Goal: Register for event/course

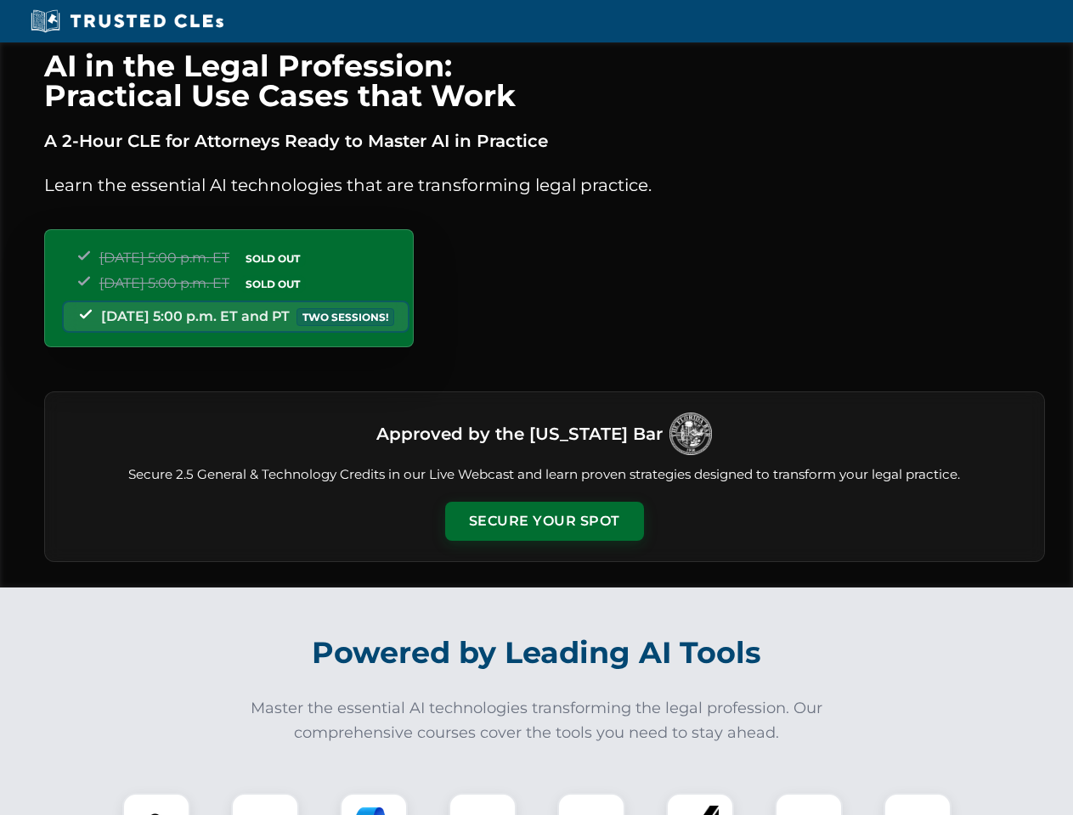
click at [544, 522] on button "Secure Your Spot" at bounding box center [544, 521] width 199 height 39
click at [156, 804] on img at bounding box center [156, 827] width 49 height 49
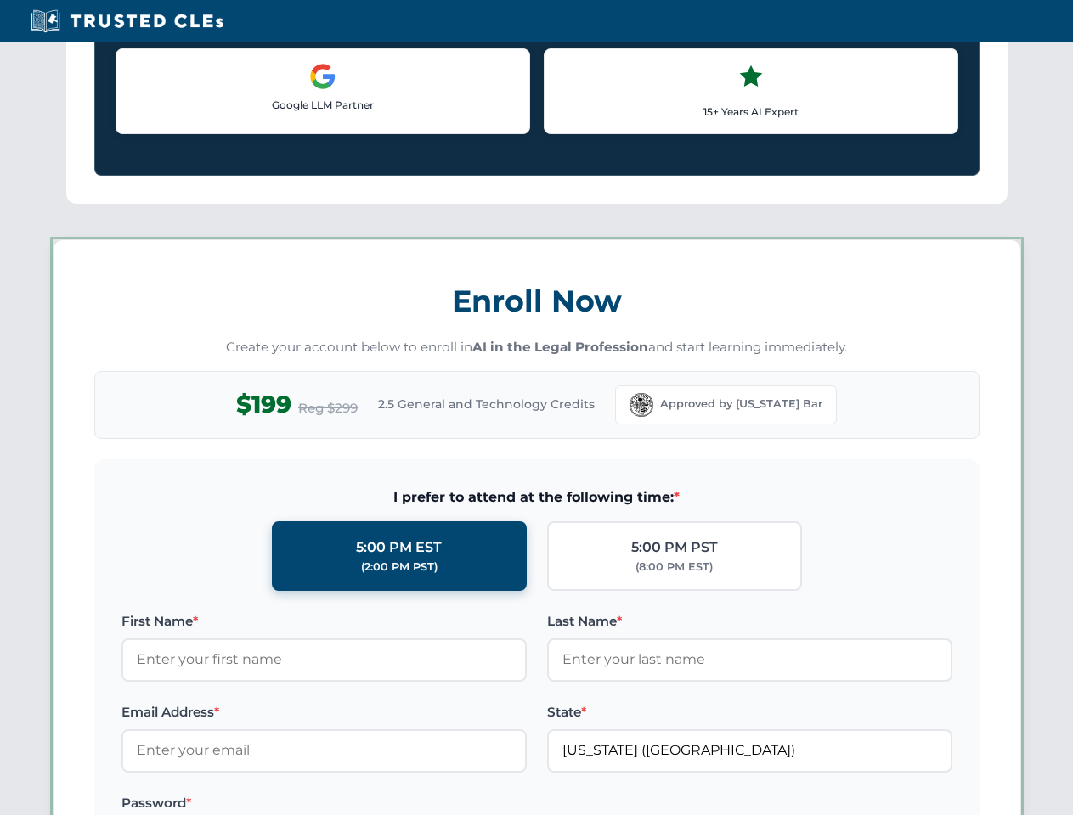
click at [374, 804] on label "Password *" at bounding box center [323, 803] width 405 height 20
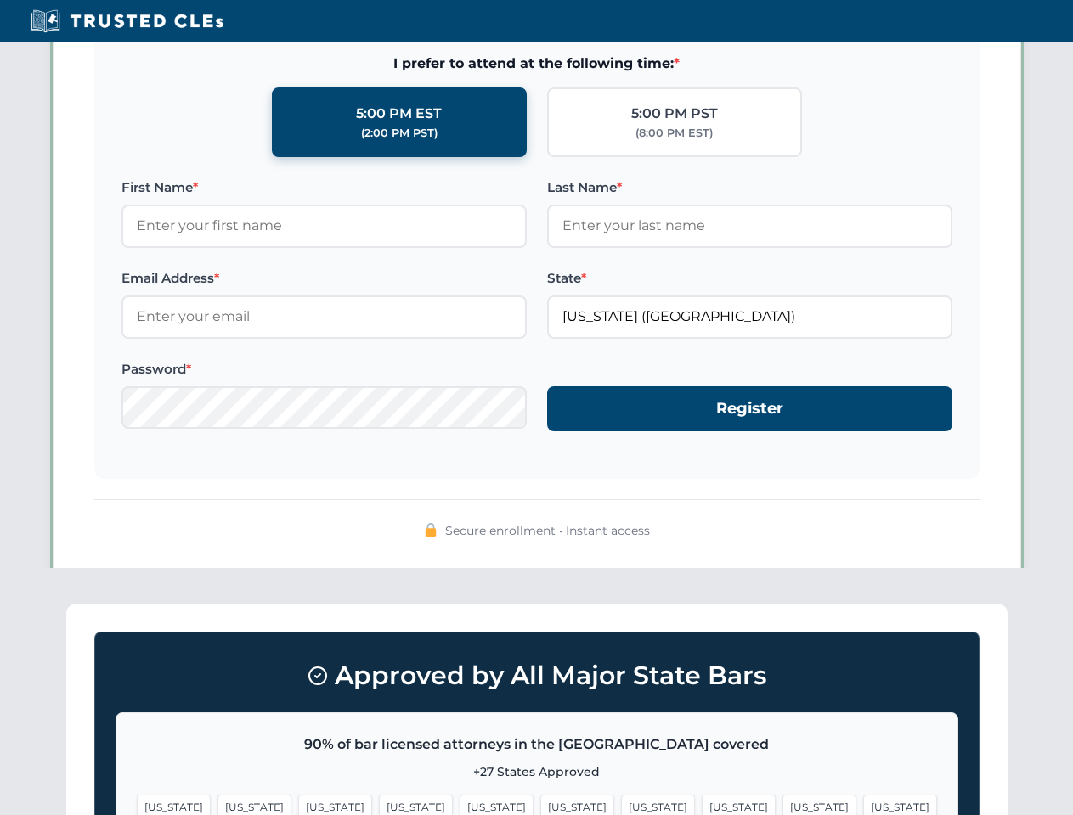
click at [782, 804] on span "[US_STATE]" at bounding box center [819, 807] width 74 height 25
